Goal: Transaction & Acquisition: Purchase product/service

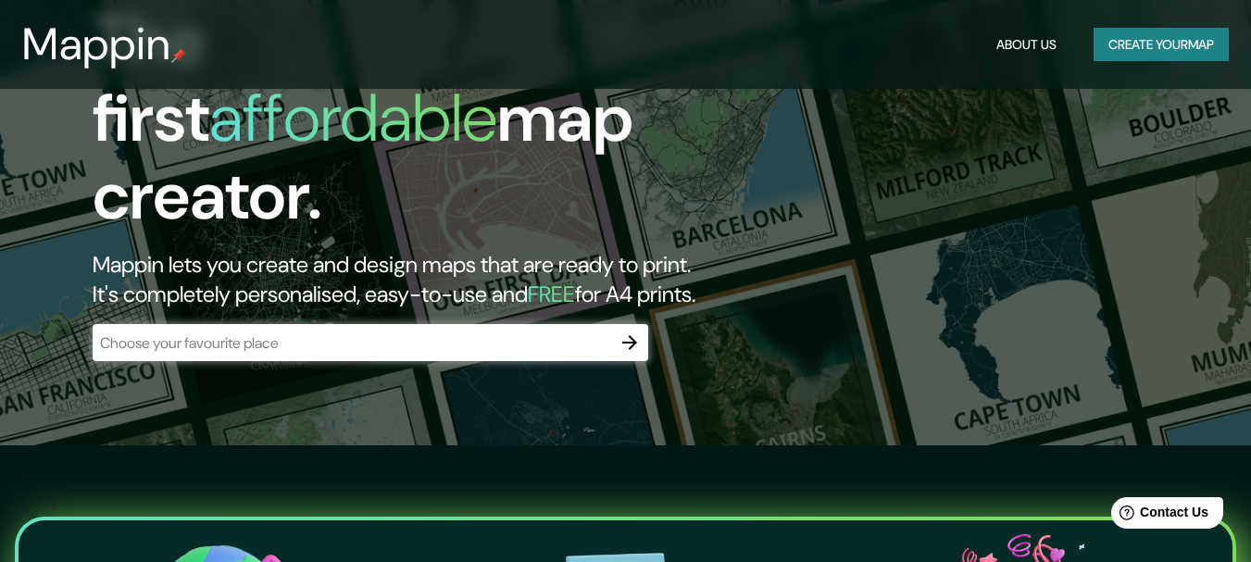
click at [428, 332] on input "text" at bounding box center [352, 342] width 518 height 21
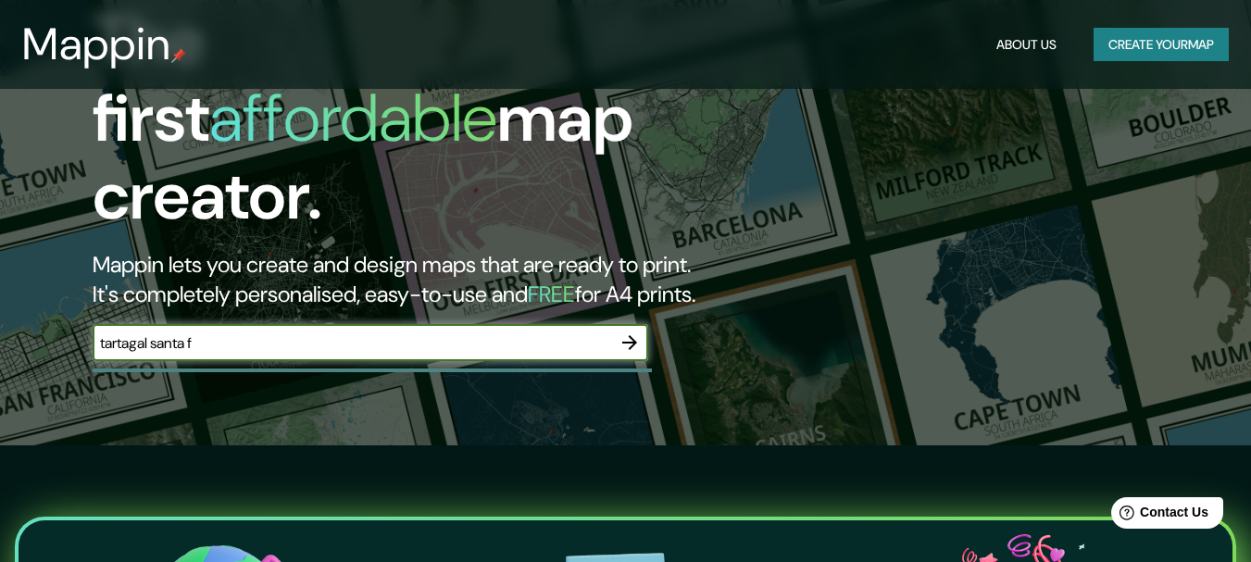
type input "tartagal santa fe"
click at [622, 331] on icon "button" at bounding box center [629, 342] width 22 height 22
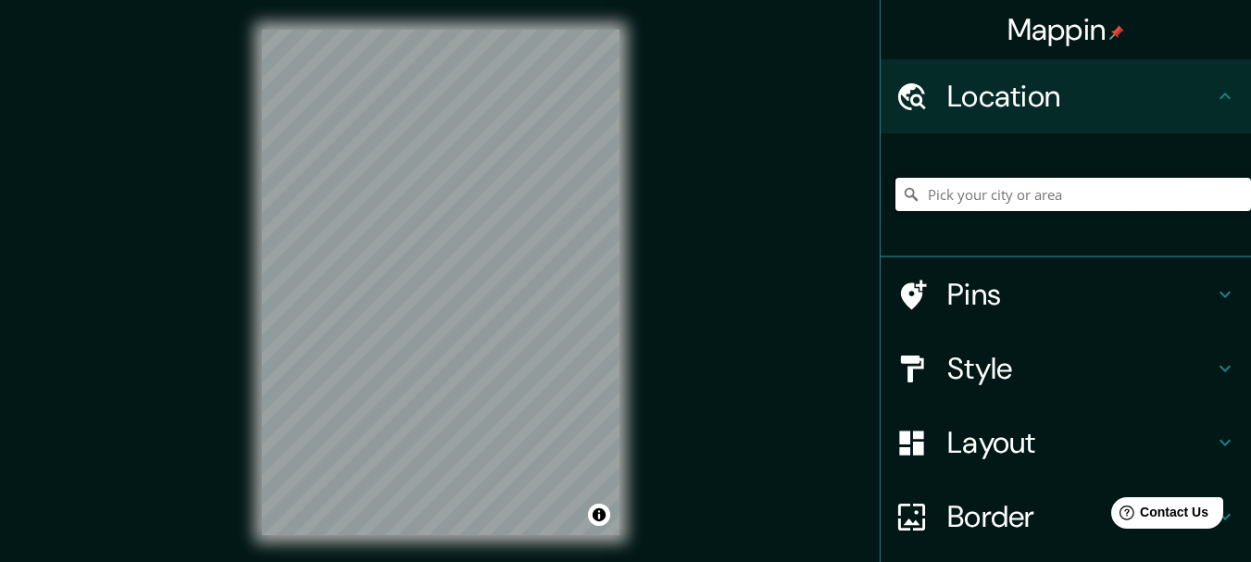
click at [966, 207] on input "Pick your city or area" at bounding box center [1072, 194] width 355 height 33
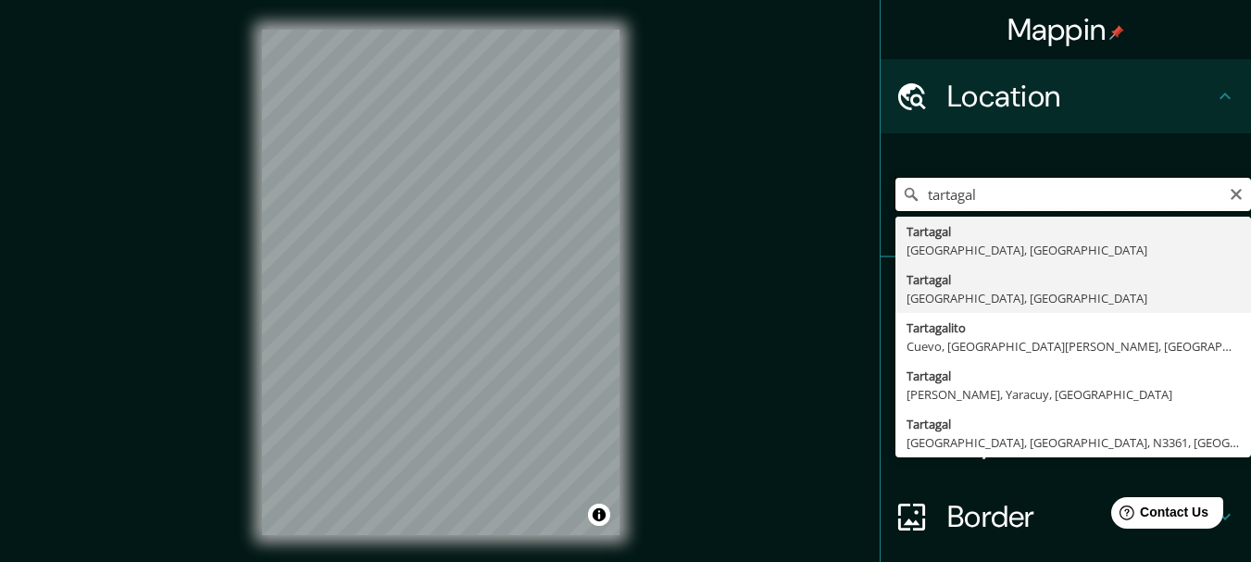
drag, startPoint x: 966, startPoint y: 207, endPoint x: 961, endPoint y: 293, distance: 85.3
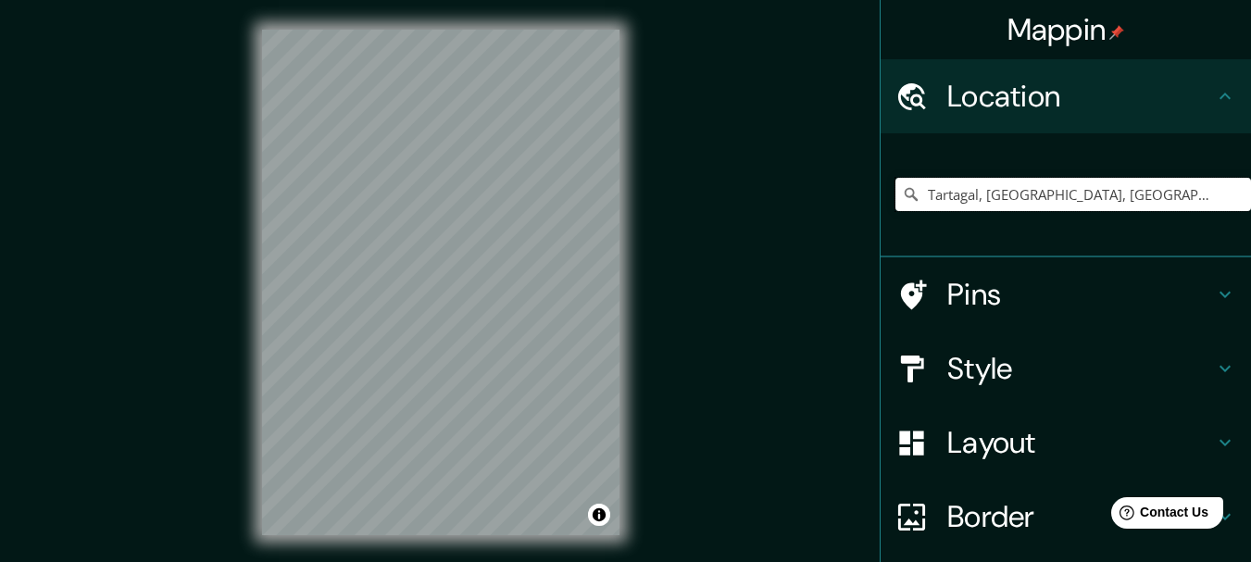
type input "Tartagal, [GEOGRAPHIC_DATA], [GEOGRAPHIC_DATA]"
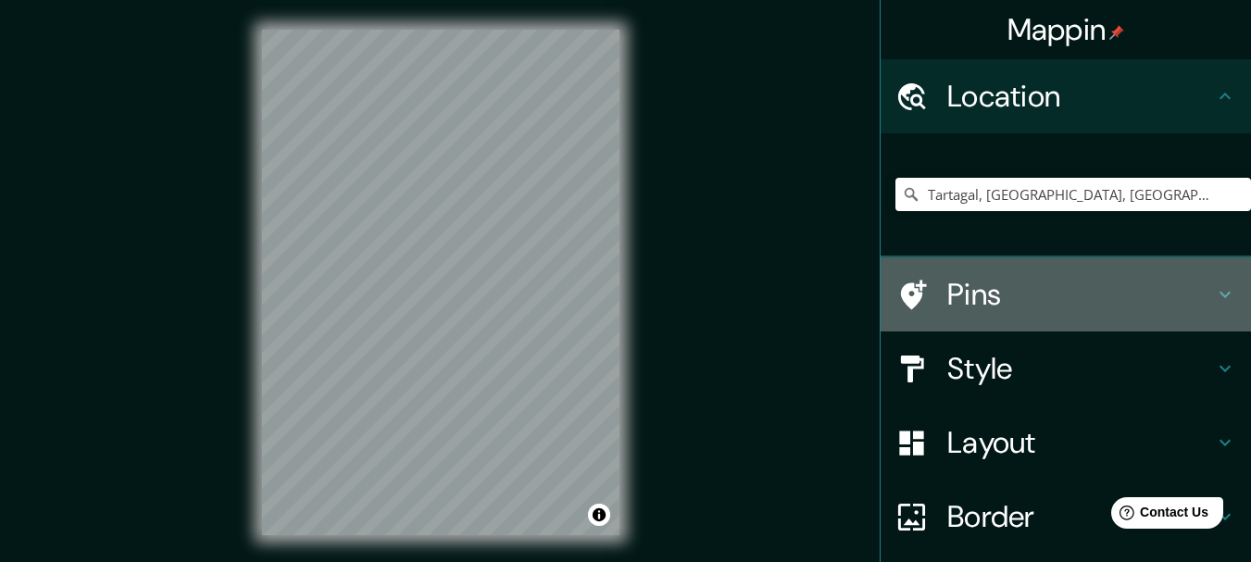
click at [961, 293] on h4 "Pins" at bounding box center [1080, 294] width 267 height 37
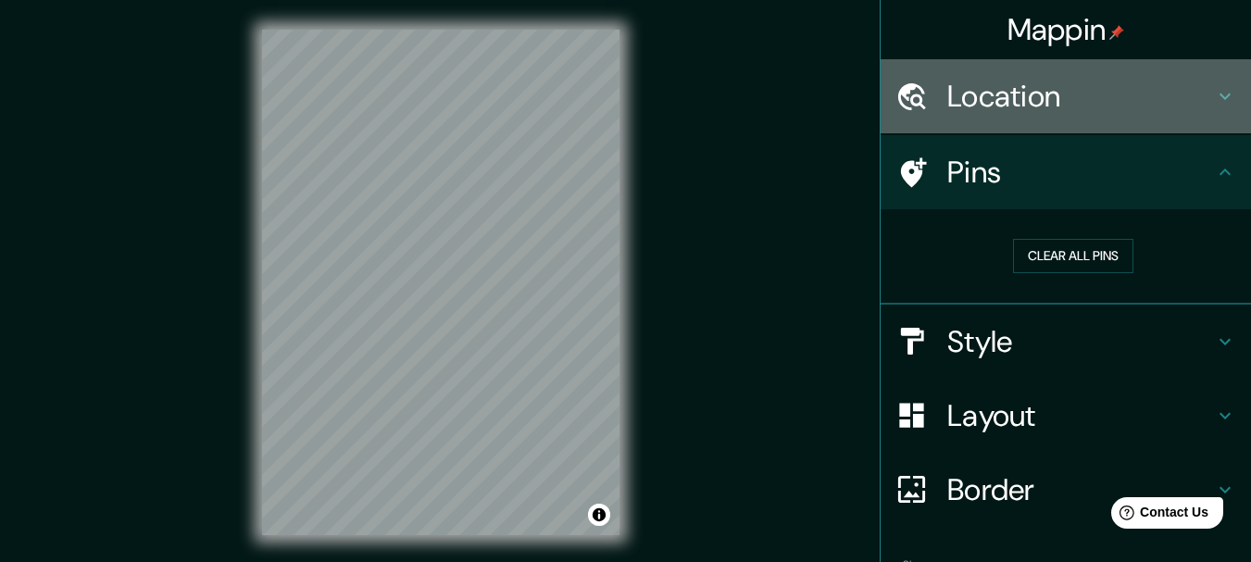
click at [1057, 106] on h4 "Location" at bounding box center [1080, 96] width 267 height 37
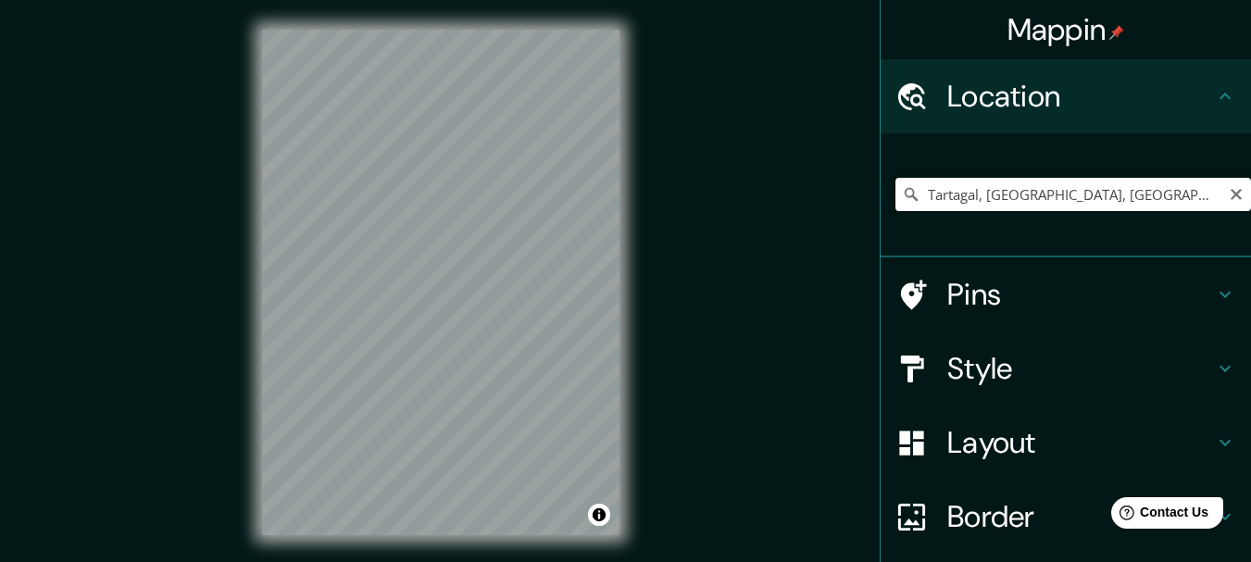
click at [1028, 188] on input "Tartagal, [GEOGRAPHIC_DATA], [GEOGRAPHIC_DATA]" at bounding box center [1072, 194] width 355 height 33
click at [1188, 199] on input "Tartagal, [GEOGRAPHIC_DATA], [GEOGRAPHIC_DATA]" at bounding box center [1072, 194] width 355 height 33
